Goal: Transaction & Acquisition: Purchase product/service

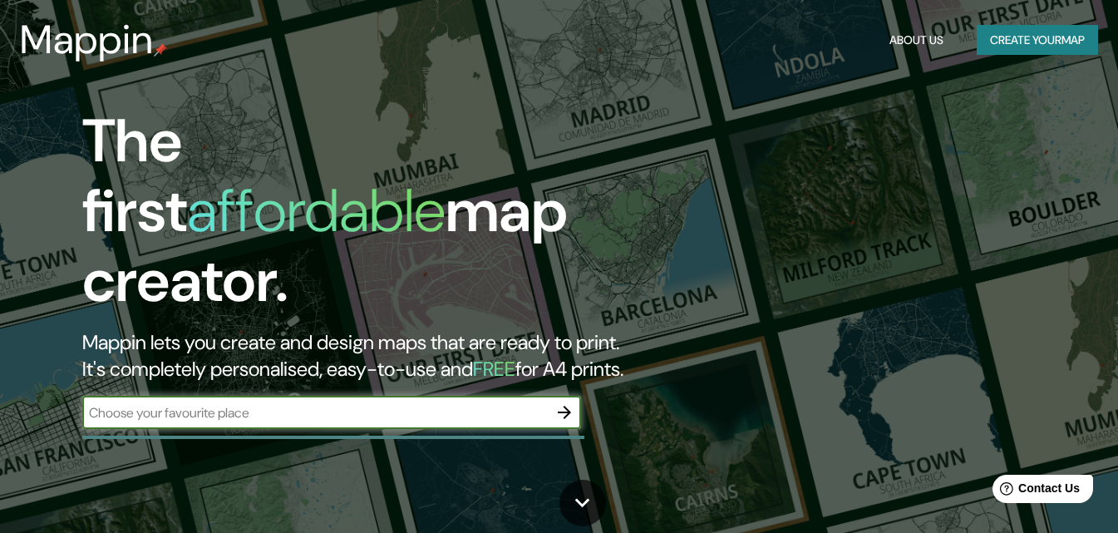
click at [301, 403] on input "text" at bounding box center [314, 412] width 465 height 19
click at [316, 404] on input "text" at bounding box center [314, 412] width 465 height 19
type input "[GEOGRAPHIC_DATA]"
click at [573, 402] on icon "button" at bounding box center [564, 412] width 20 height 20
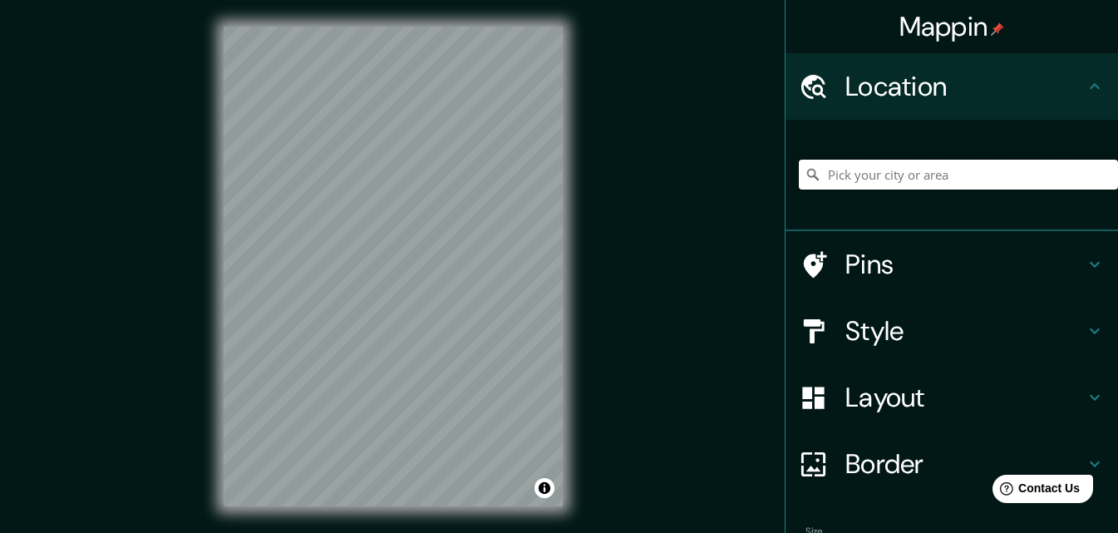
click at [892, 175] on input "Pick your city or area" at bounding box center [958, 175] width 319 height 30
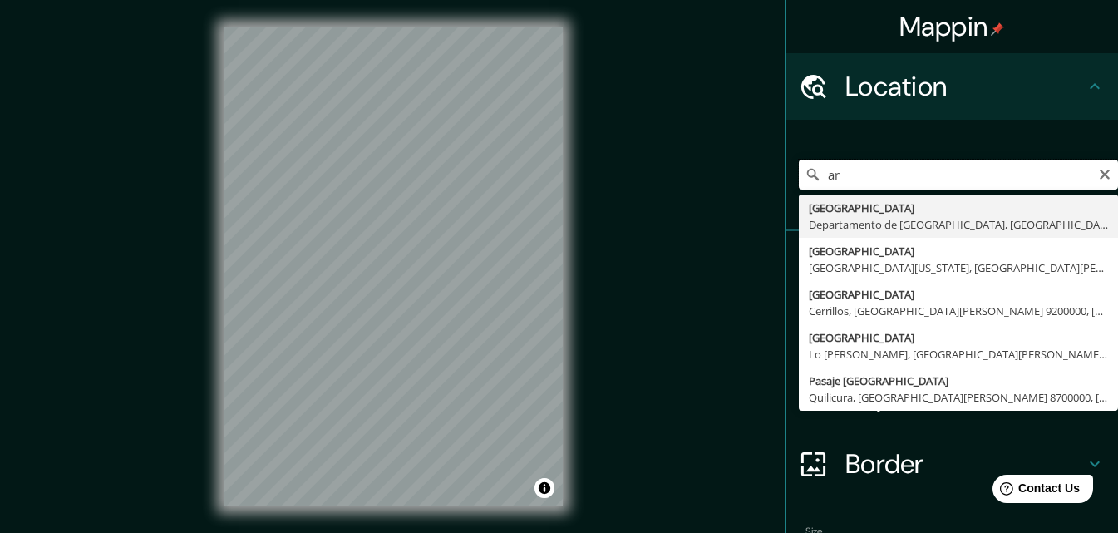
type input "a"
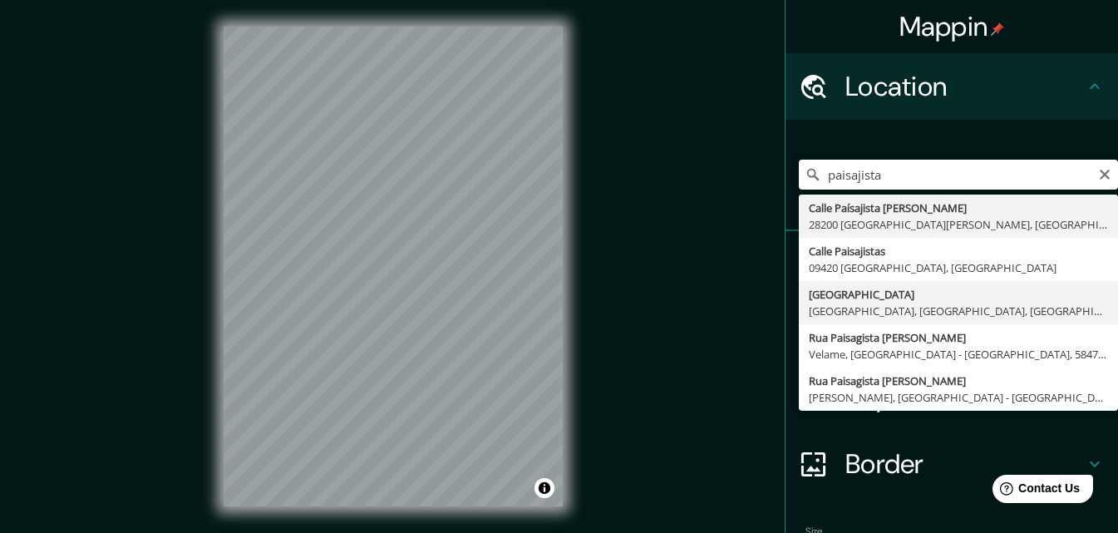
type input "[GEOGRAPHIC_DATA], [GEOGRAPHIC_DATA], [GEOGRAPHIC_DATA], [GEOGRAPHIC_DATA]"
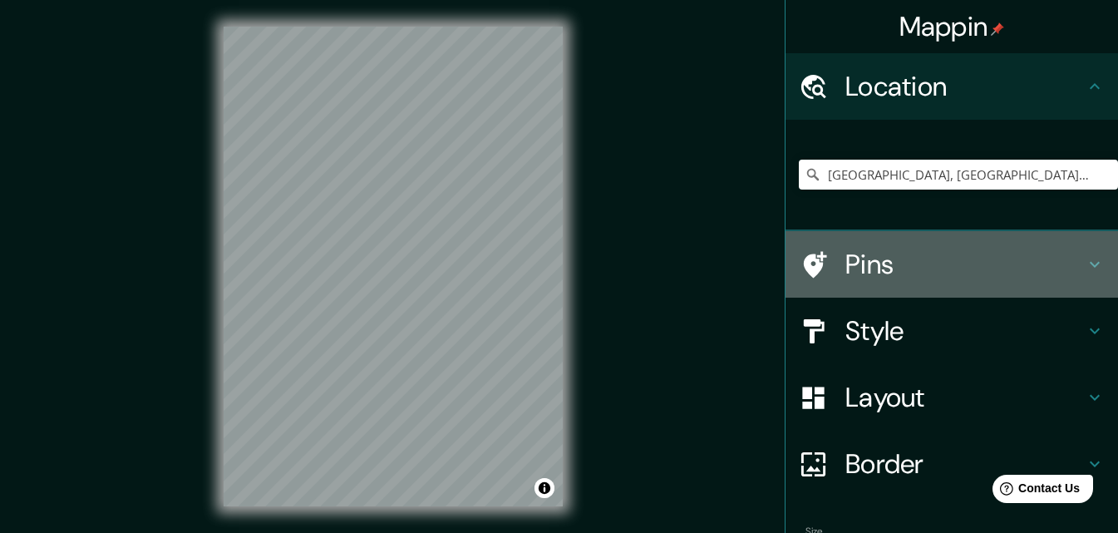
click at [877, 263] on h4 "Pins" at bounding box center [964, 264] width 239 height 33
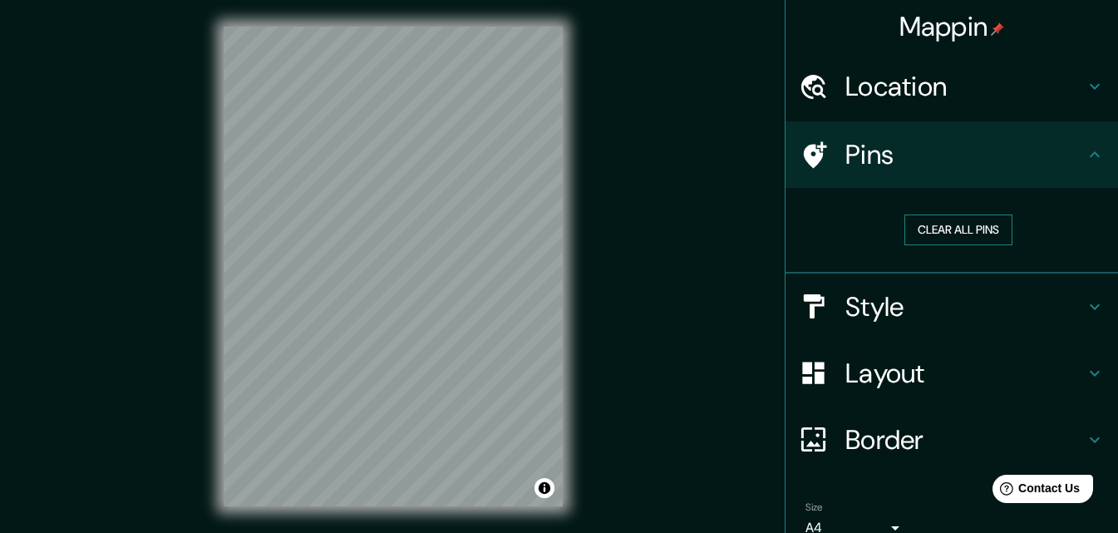
click at [956, 226] on button "Clear all pins" at bounding box center [958, 229] width 108 height 31
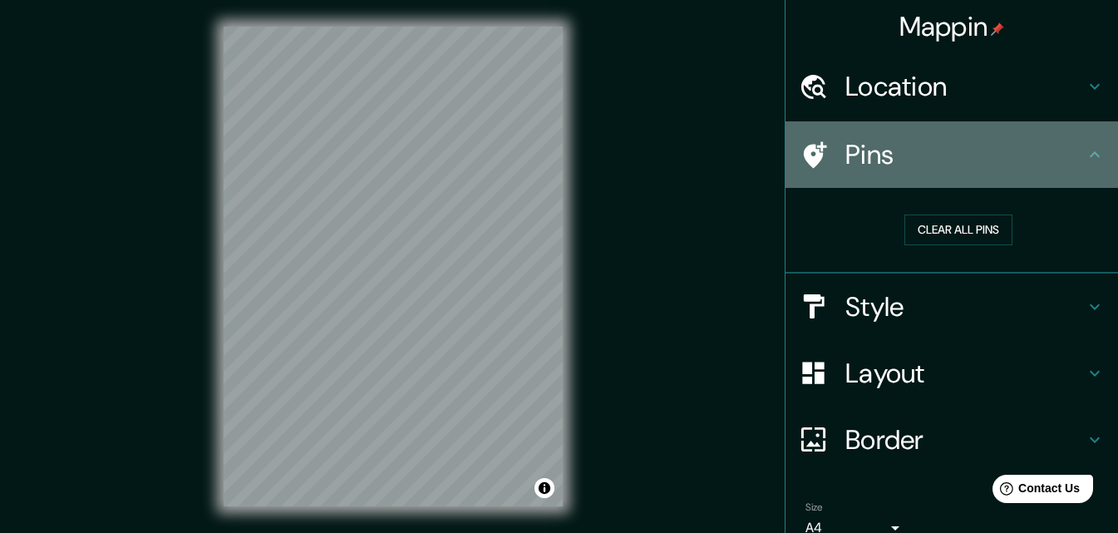
click at [890, 153] on h4 "Pins" at bounding box center [964, 154] width 239 height 33
click at [889, 159] on h4 "Pins" at bounding box center [964, 154] width 239 height 33
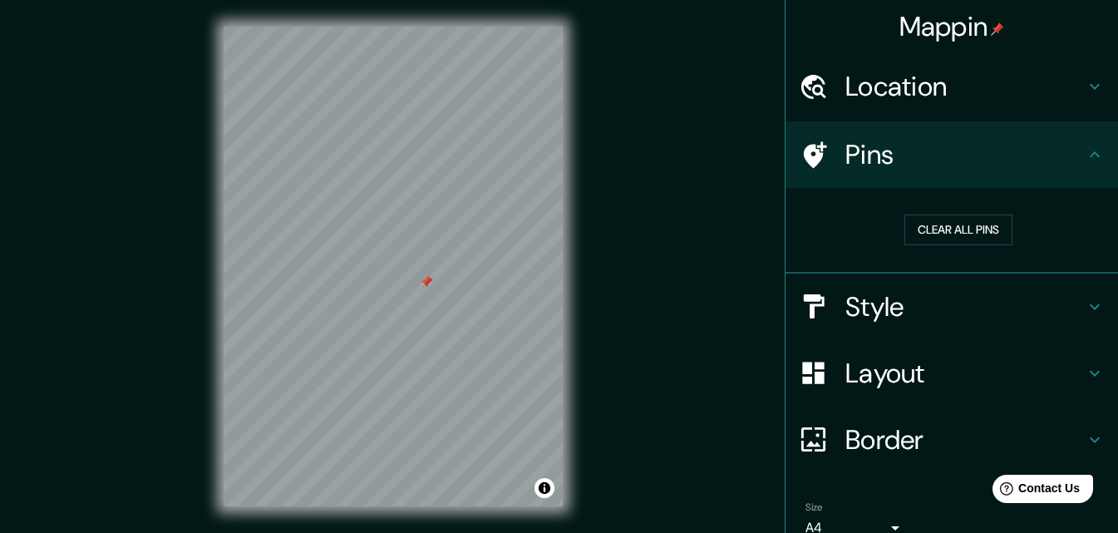
drag, startPoint x: 426, startPoint y: 282, endPoint x: 1058, endPoint y: 263, distance: 631.8
click at [1058, 263] on div "Clear all pins" at bounding box center [951, 231] width 332 height 86
click at [985, 156] on h4 "Pins" at bounding box center [964, 154] width 239 height 33
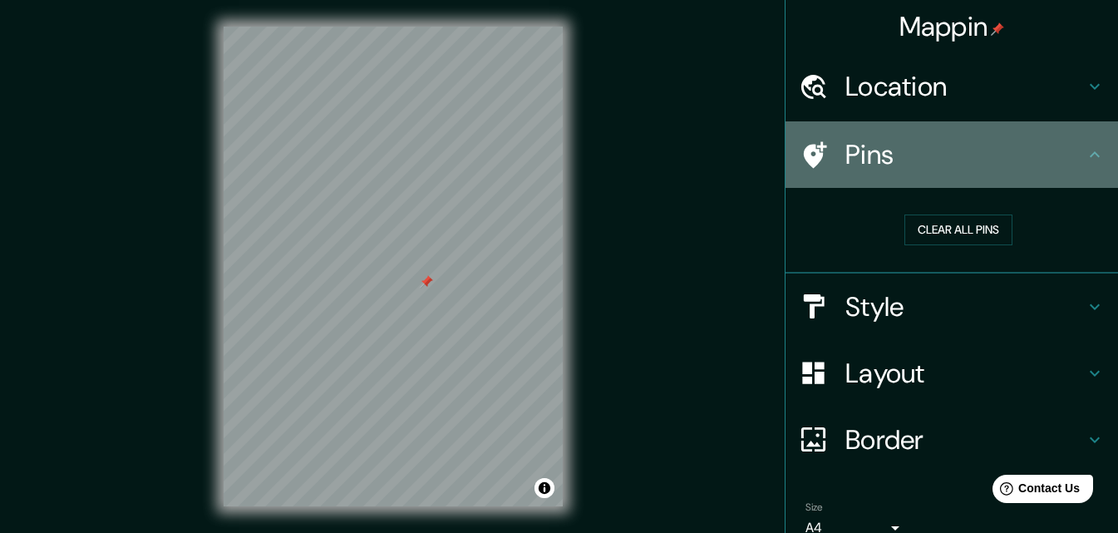
click at [1084, 163] on icon at bounding box center [1094, 155] width 20 height 20
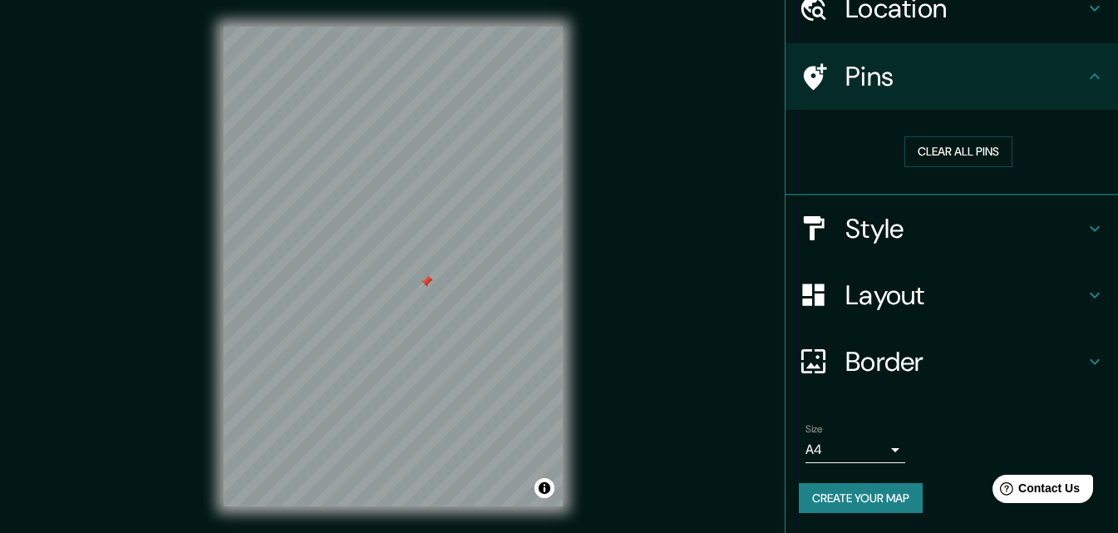
scroll to position [27, 0]
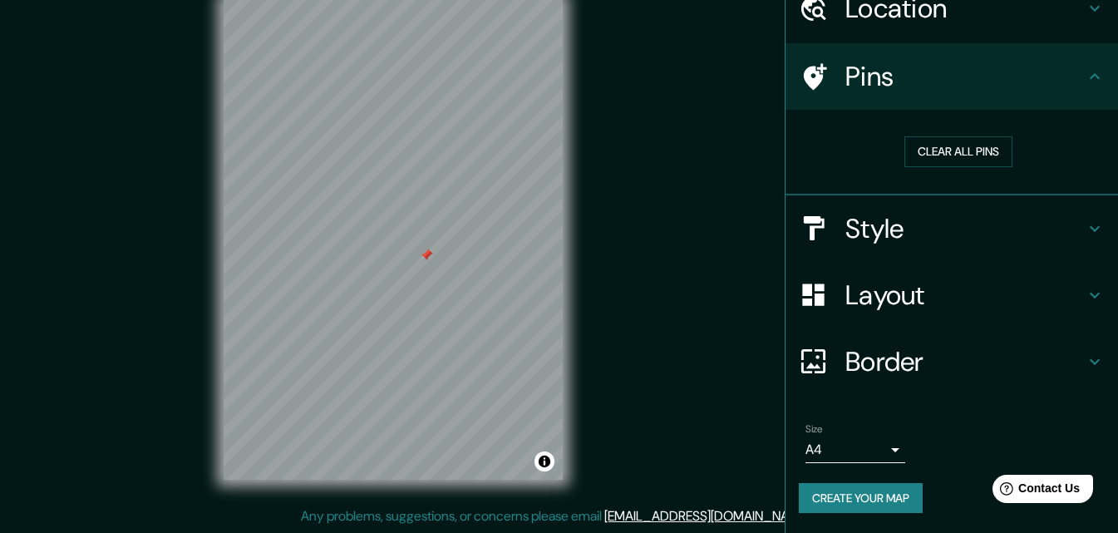
click at [932, 368] on h4 "Border" at bounding box center [964, 361] width 239 height 33
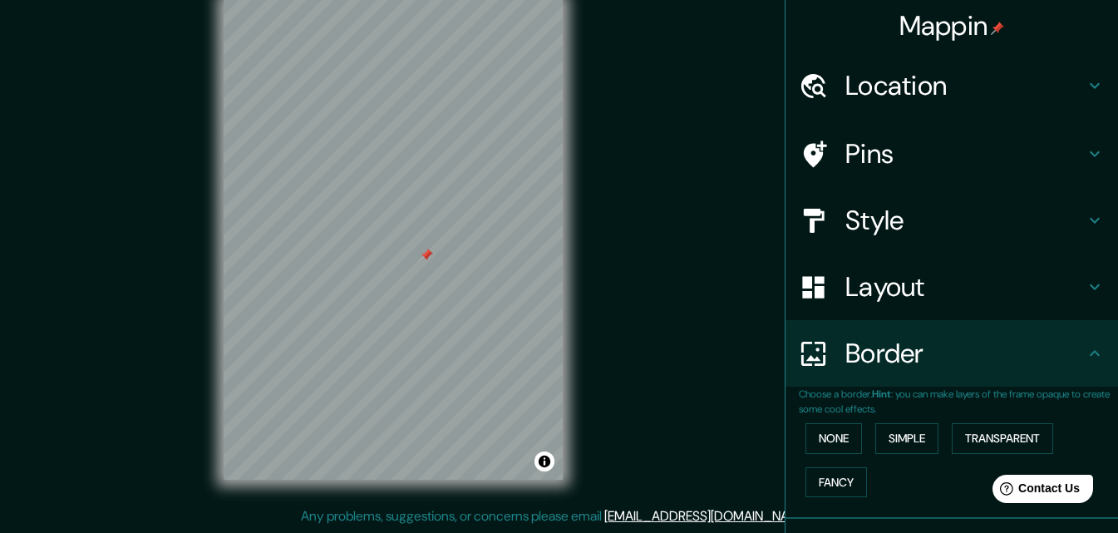
scroll to position [0, 0]
click at [888, 273] on h4 "Layout" at bounding box center [964, 287] width 239 height 33
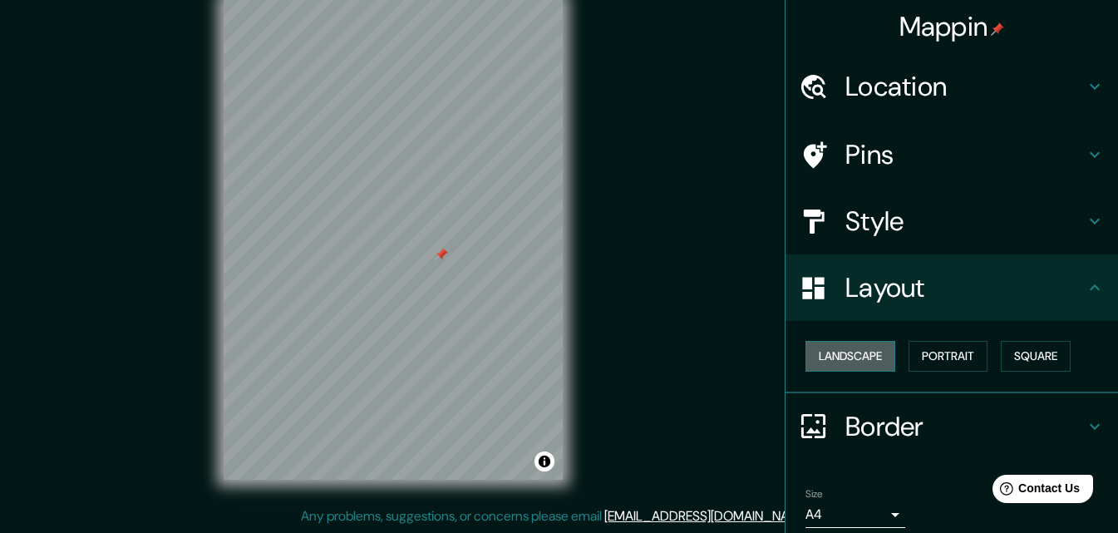
click at [833, 350] on button "Landscape" at bounding box center [850, 356] width 90 height 31
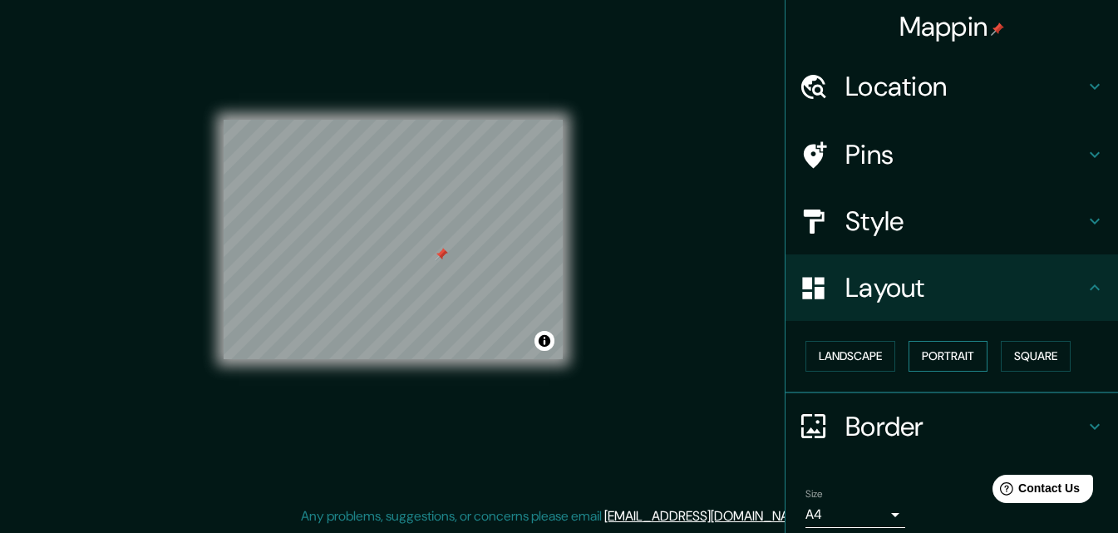
click at [945, 345] on button "Portrait" at bounding box center [947, 356] width 79 height 31
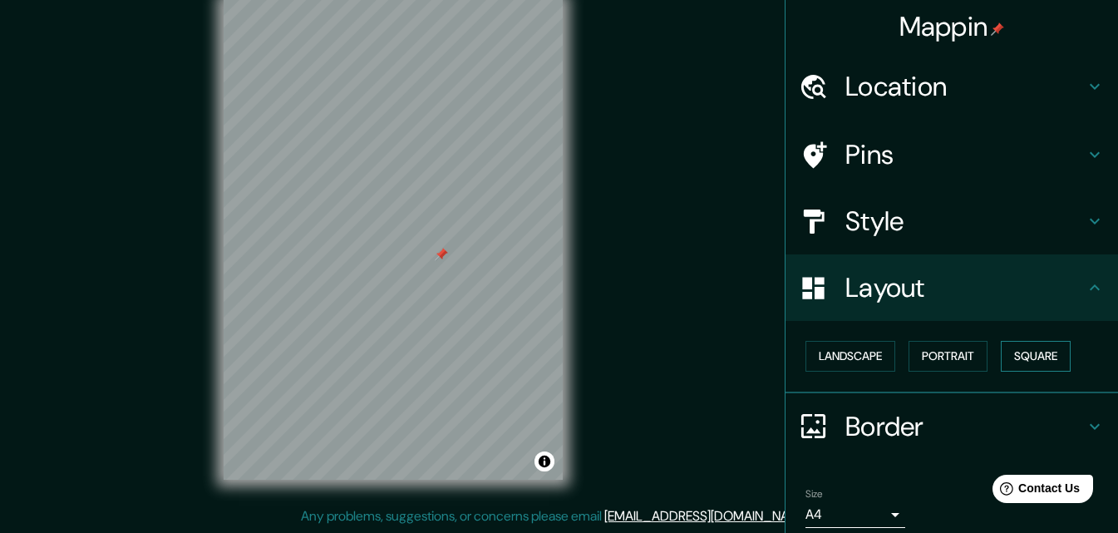
click at [1035, 352] on button "Square" at bounding box center [1036, 356] width 70 height 31
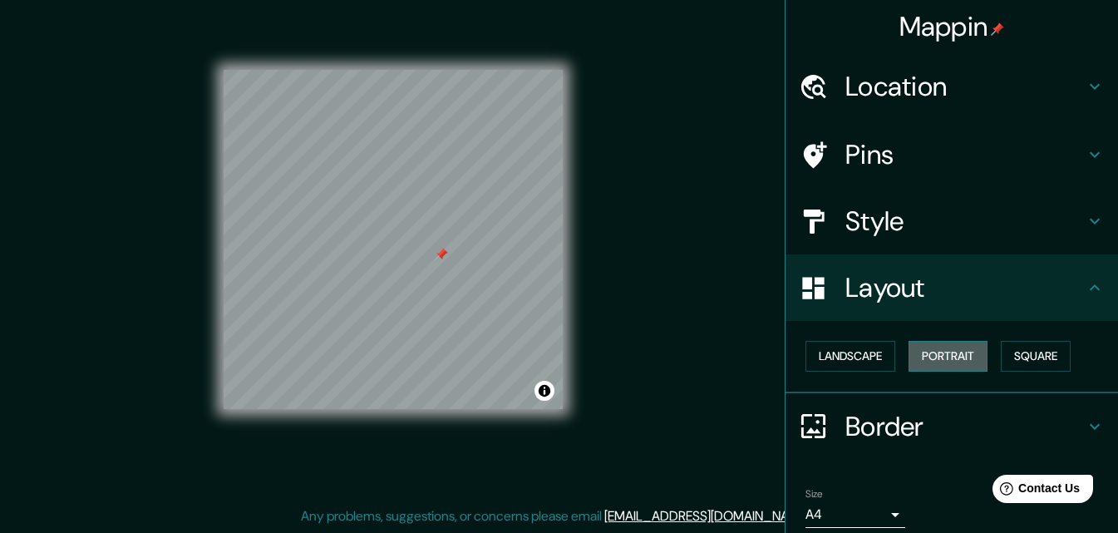
click at [964, 356] on button "Portrait" at bounding box center [947, 356] width 79 height 31
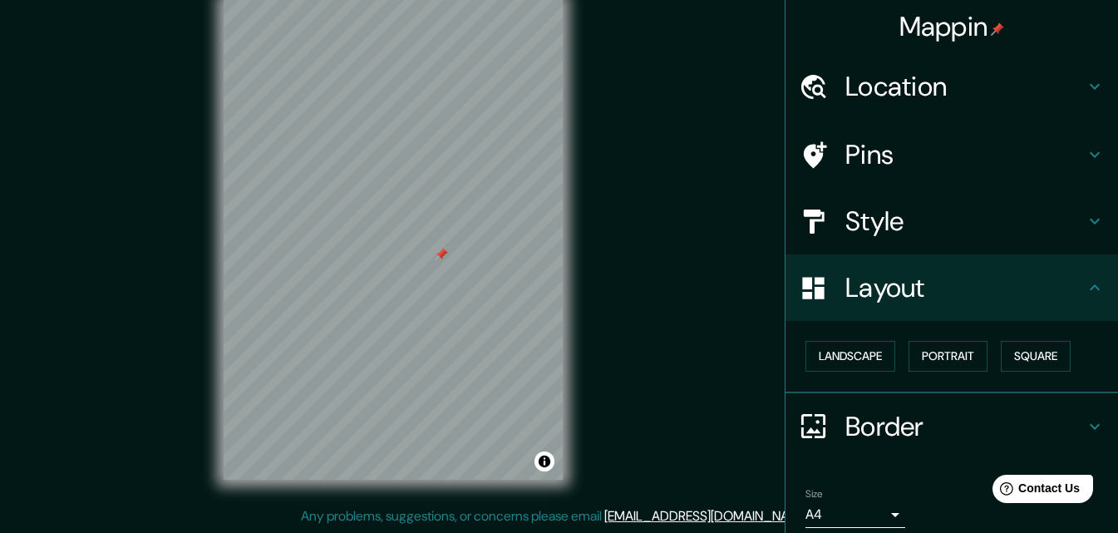
click at [937, 81] on h4 "Location" at bounding box center [964, 86] width 239 height 33
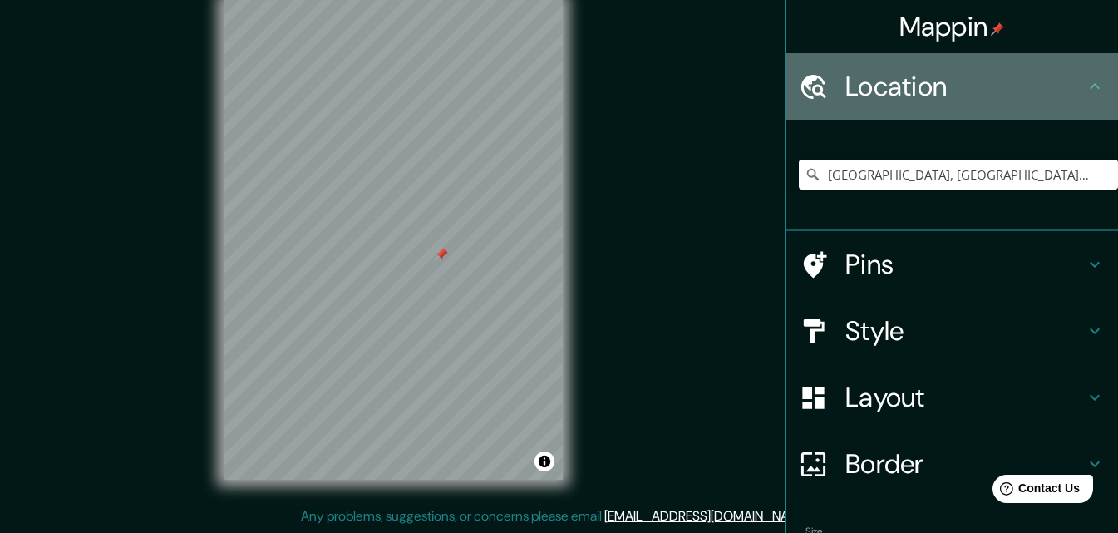
click at [937, 81] on h4 "Location" at bounding box center [964, 86] width 239 height 33
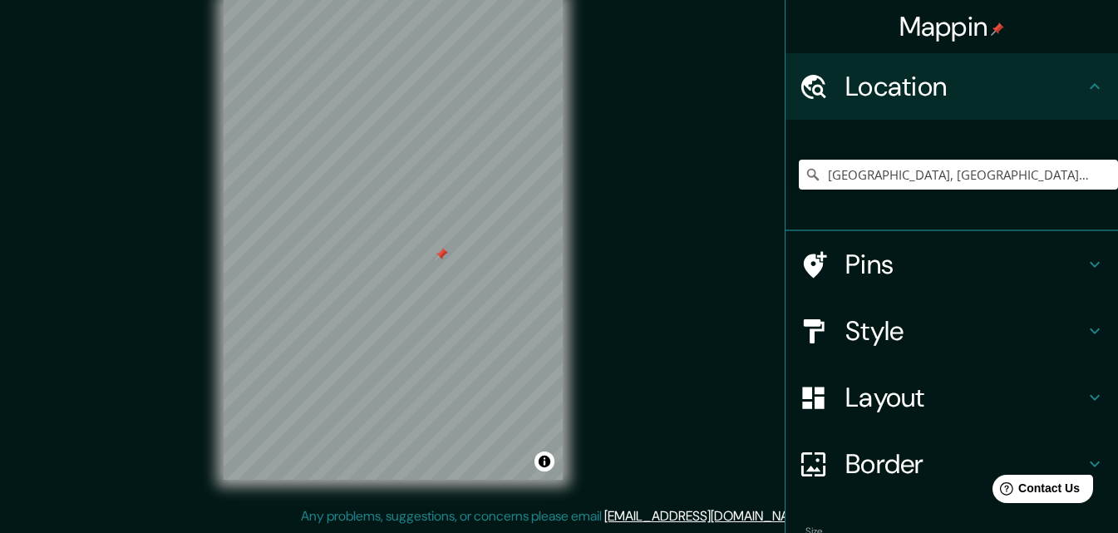
scroll to position [103, 0]
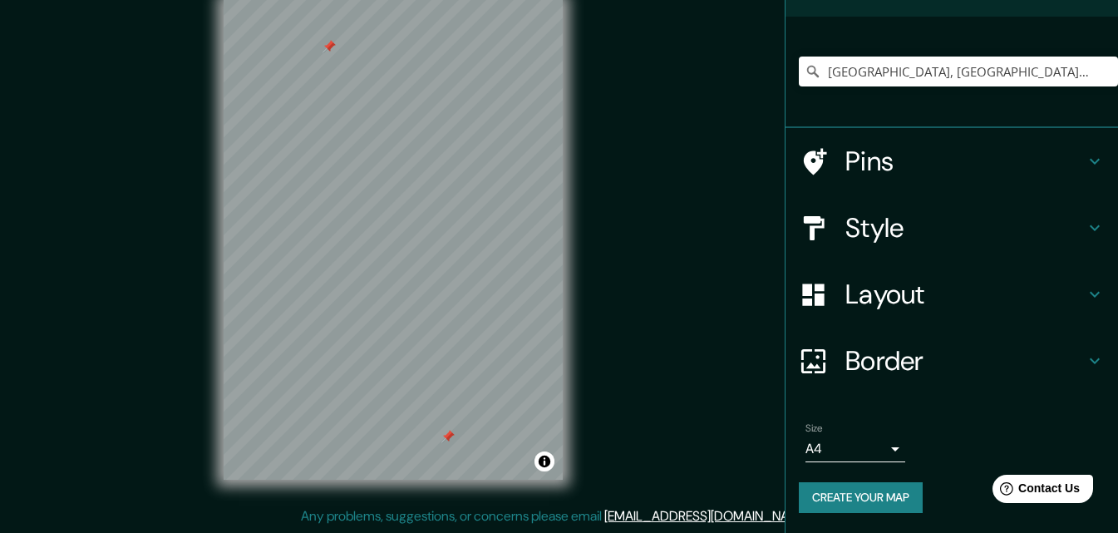
click at [882, 150] on h4 "Pins" at bounding box center [964, 161] width 239 height 33
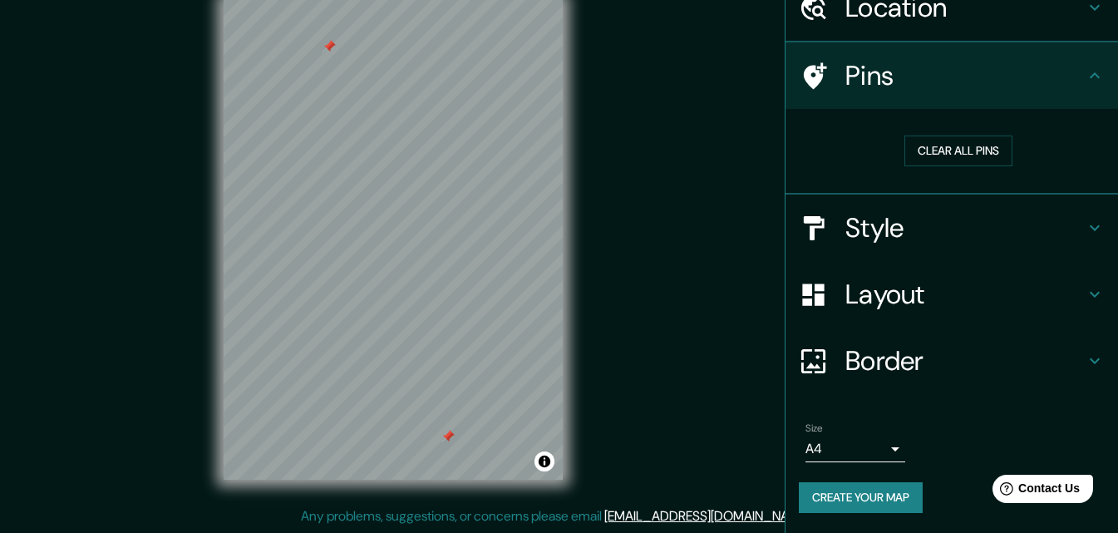
scroll to position [78, 0]
click at [735, 157] on div "Mappin Location [GEOGRAPHIC_DATA], [GEOGRAPHIC_DATA], [GEOGRAPHIC_DATA], [GEOGR…" at bounding box center [559, 252] width 1118 height 559
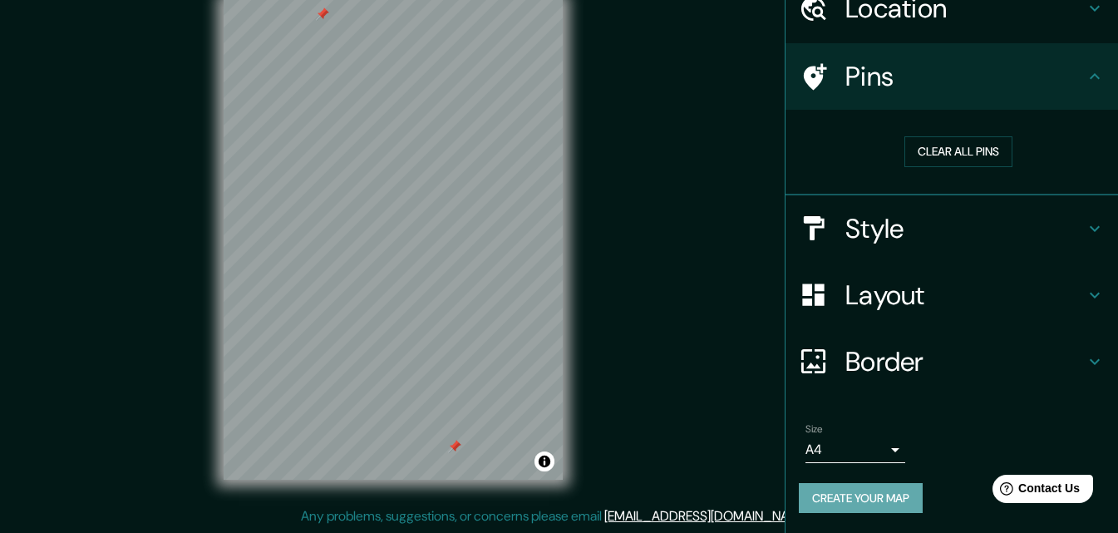
click at [863, 499] on button "Create your map" at bounding box center [861, 498] width 124 height 31
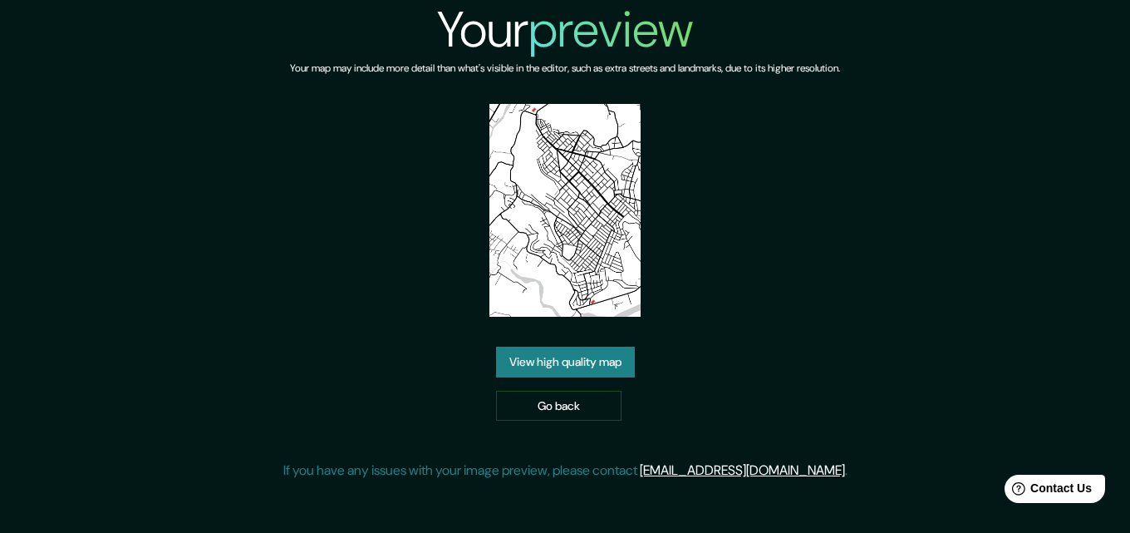
click at [571, 364] on link "View high quality map" at bounding box center [565, 362] width 139 height 31
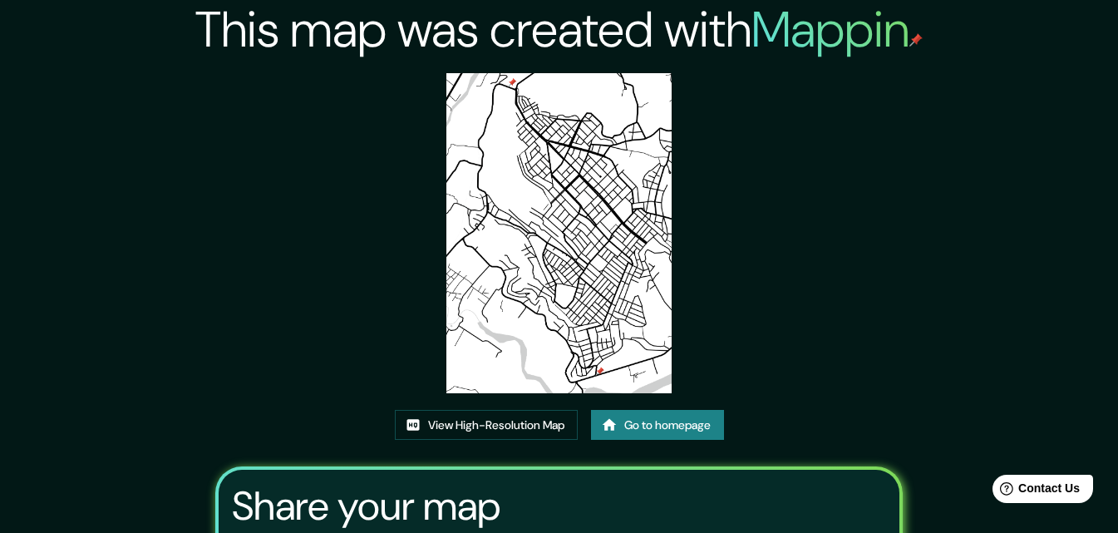
click at [611, 235] on img at bounding box center [559, 233] width 226 height 320
click at [501, 428] on link "View High-Resolution Map" at bounding box center [486, 425] width 183 height 31
